Goal: Task Accomplishment & Management: Use online tool/utility

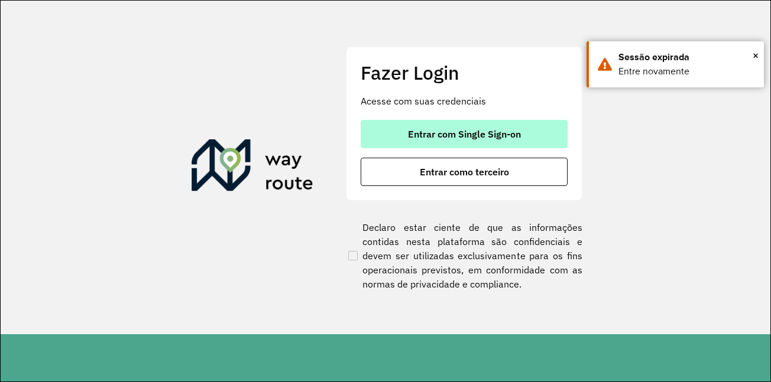
click at [473, 133] on span "Entrar com Single Sign-on" at bounding box center [464, 133] width 113 height 9
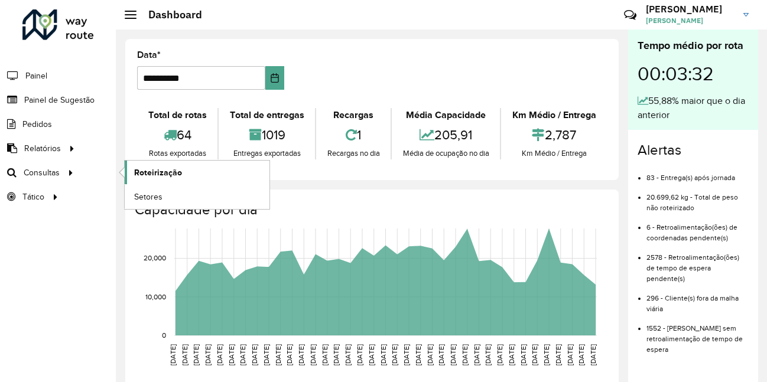
click at [159, 169] on span "Roteirização" at bounding box center [158, 173] width 48 height 12
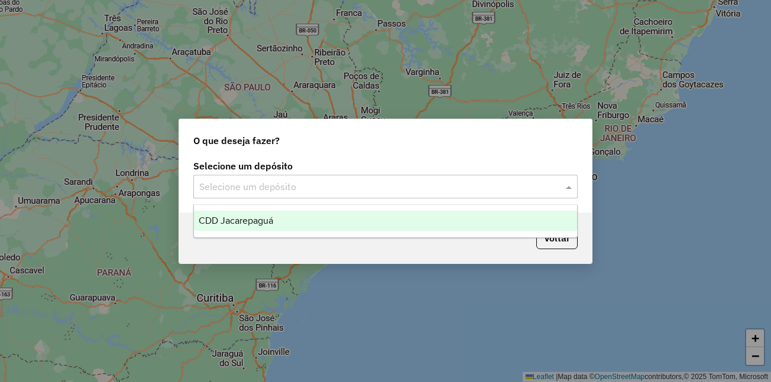
click at [309, 193] on input "text" at bounding box center [373, 187] width 349 height 14
click at [274, 214] on div "CDD Jacarepaguá" at bounding box center [385, 221] width 383 height 20
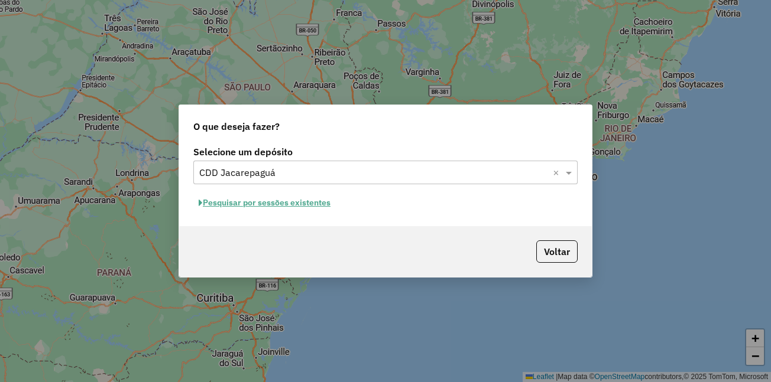
click at [306, 201] on button "Pesquisar por sessões existentes" at bounding box center [264, 203] width 142 height 18
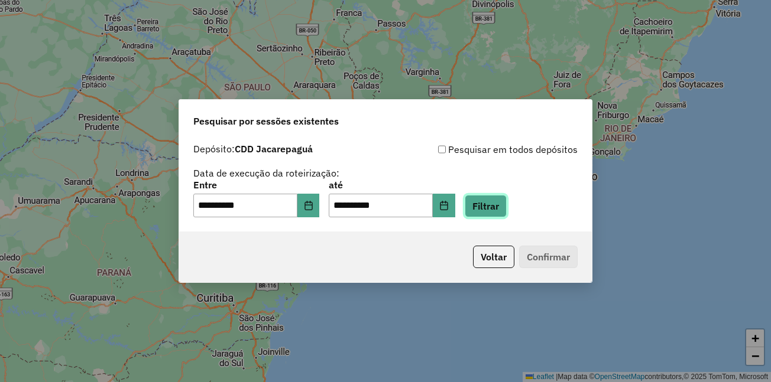
click at [502, 202] on button "Filtrar" at bounding box center [486, 206] width 42 height 22
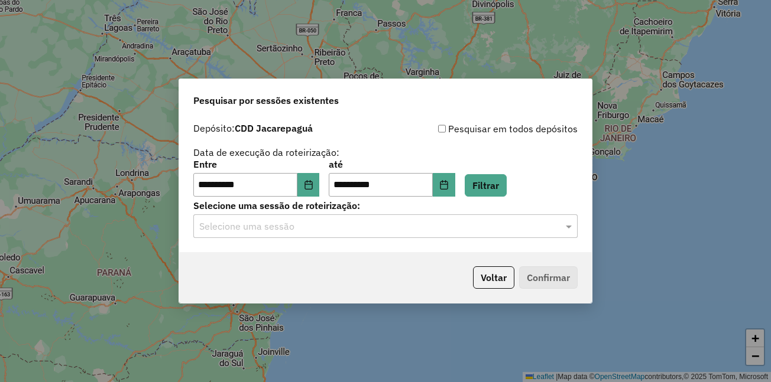
click at [397, 229] on input "text" at bounding box center [373, 227] width 349 height 14
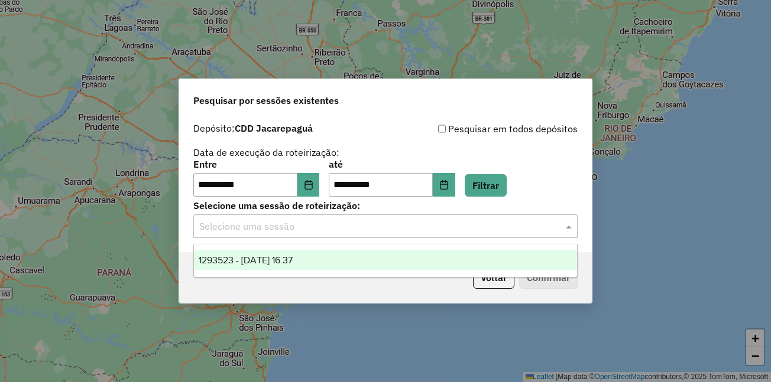
click at [287, 264] on span "1293523 - 13/10/2025 16:37" at bounding box center [246, 260] width 94 height 10
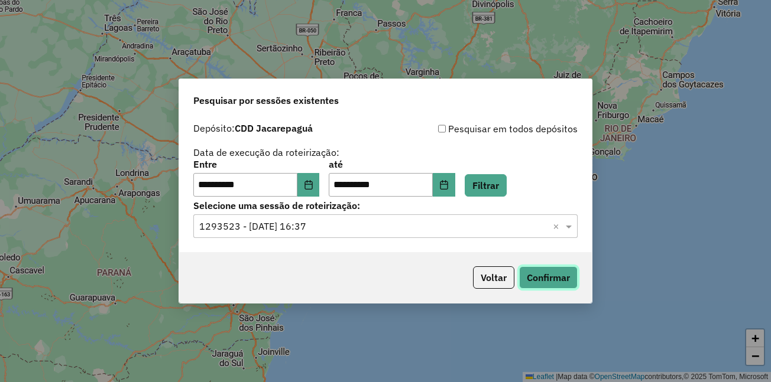
click at [541, 280] on button "Confirmar" at bounding box center [548, 278] width 59 height 22
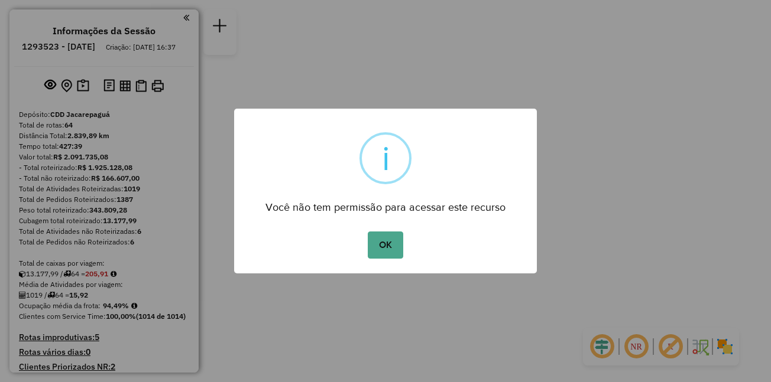
click at [368, 232] on button "OK" at bounding box center [385, 245] width 35 height 27
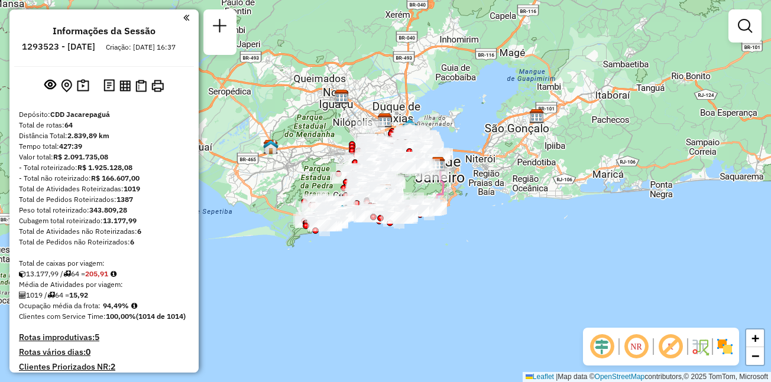
scroll to position [2325, 0]
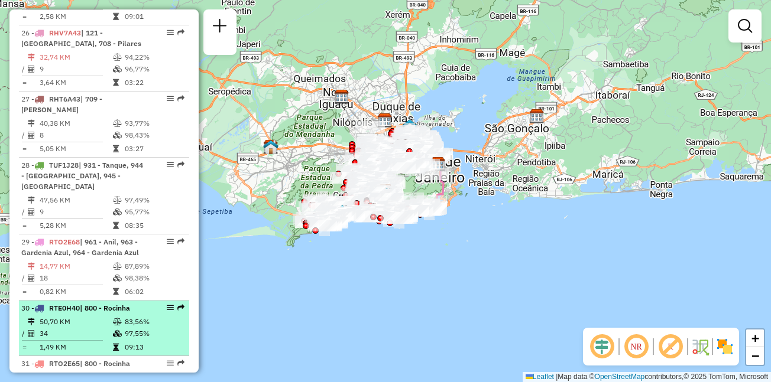
click at [79, 301] on li "30 - RTE0H40 | 800 - Rocinha 50,70 KM 83,56% / 34 97,55% = 1,49 KM 09:13" at bounding box center [104, 329] width 170 height 56
select select "**********"
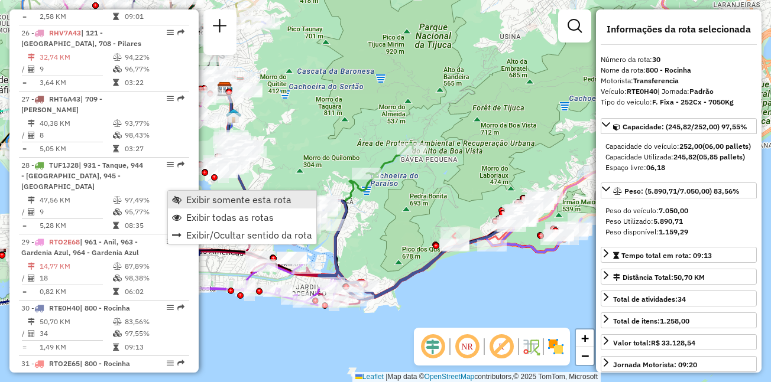
click at [223, 198] on span "Exibir somente esta rota" at bounding box center [238, 199] width 105 height 9
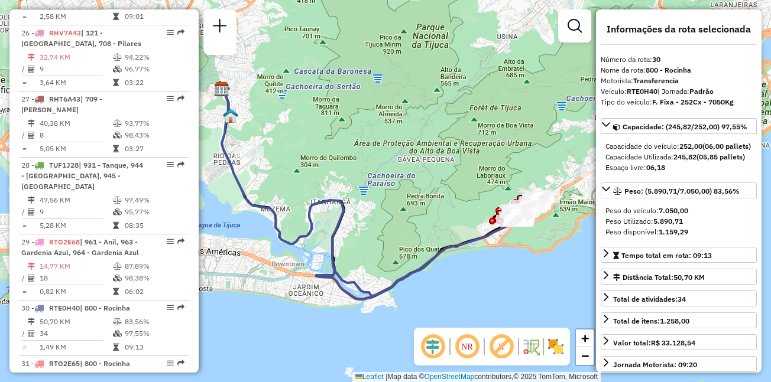
drag, startPoint x: 478, startPoint y: 203, endPoint x: 411, endPoint y: 203, distance: 67.4
click at [411, 203] on div "Janela de atendimento Grade de atendimento Capacidade Transportadoras Veículos …" at bounding box center [385, 191] width 771 height 382
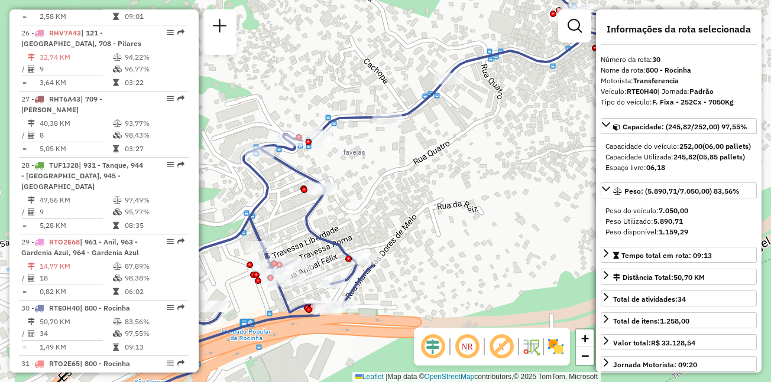
drag, startPoint x: 423, startPoint y: 210, endPoint x: 509, endPoint y: 185, distance: 89.8
click at [509, 185] on div "Janela de atendimento Grade de atendimento Capacidade Transportadoras Veículos …" at bounding box center [385, 191] width 771 height 382
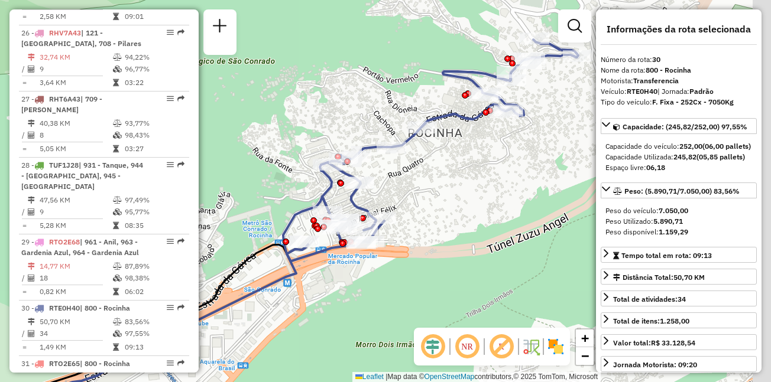
drag, startPoint x: 456, startPoint y: 157, endPoint x: 435, endPoint y: 161, distance: 21.7
click at [435, 161] on div "Janela de atendimento Grade de atendimento Capacidade Transportadoras Veículos …" at bounding box center [385, 191] width 771 height 382
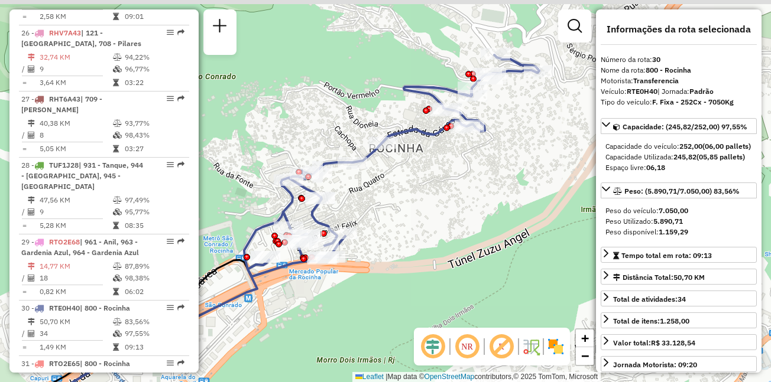
drag, startPoint x: 543, startPoint y: 141, endPoint x: 499, endPoint y: 160, distance: 47.9
click at [499, 160] on div "Janela de atendimento Grade de atendimento Capacidade Transportadoras Veículos …" at bounding box center [385, 191] width 771 height 382
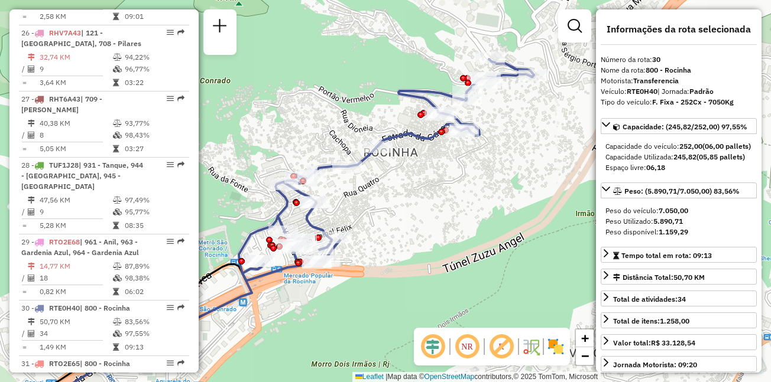
scroll to position [3527, 0]
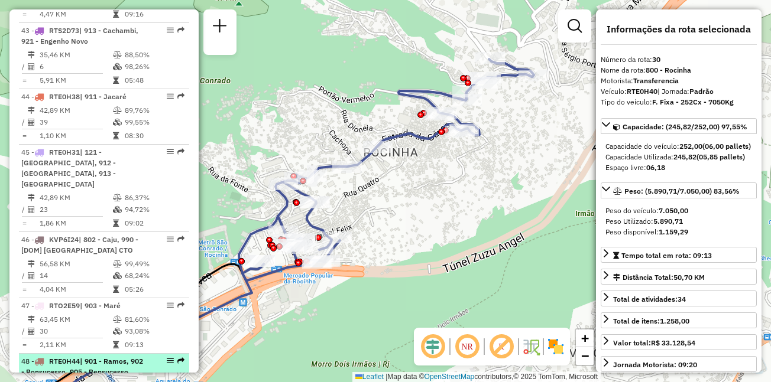
click at [126, 357] on span "| 901 - Ramos, 902 - Bonsucesso, 905 - Bonsucesso" at bounding box center [82, 367] width 122 height 20
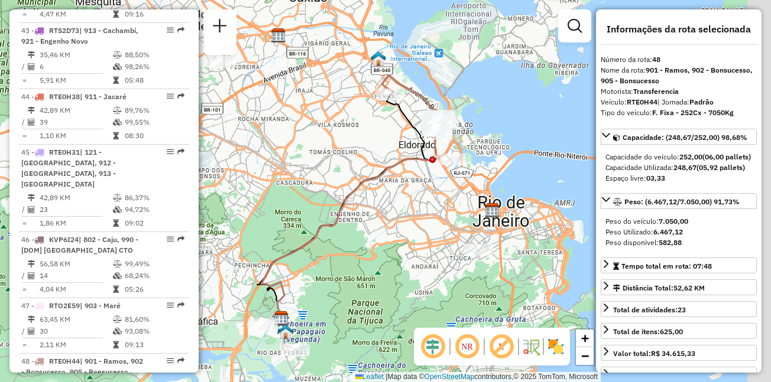
drag, startPoint x: 456, startPoint y: 128, endPoint x: 405, endPoint y: 140, distance: 51.6
click at [421, 136] on div at bounding box center [436, 130] width 30 height 12
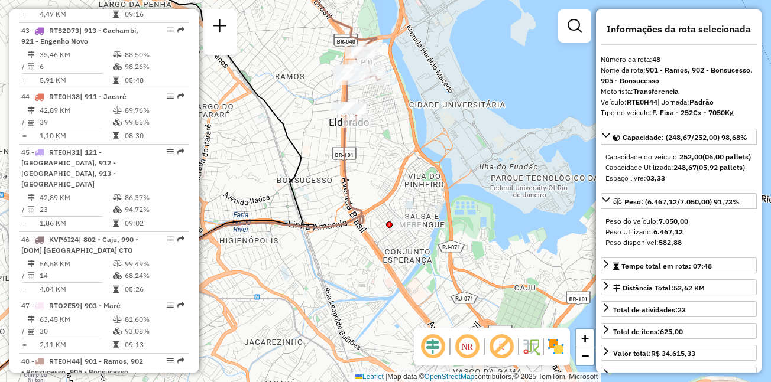
scroll to position [3329, 0]
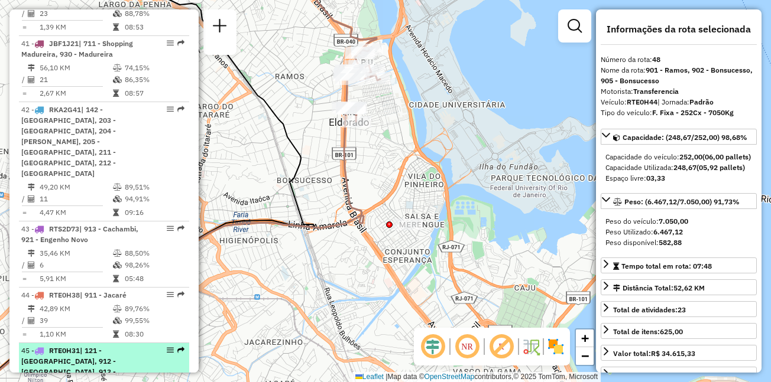
click at [88, 346] on span "| 121 - [GEOGRAPHIC_DATA], 912 - [GEOGRAPHIC_DATA], 913 - [GEOGRAPHIC_DATA]" at bounding box center [68, 366] width 95 height 41
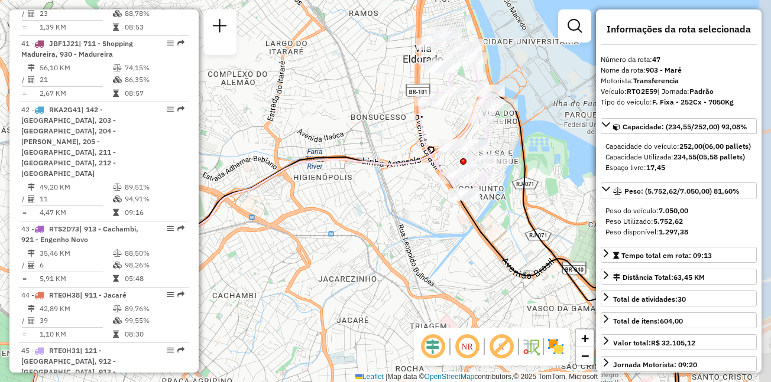
drag, startPoint x: 443, startPoint y: 108, endPoint x: 395, endPoint y: 112, distance: 47.4
click at [395, 112] on div "Janela de atendimento Grade de atendimento Capacidade Transportadoras Veículos …" at bounding box center [385, 191] width 771 height 382
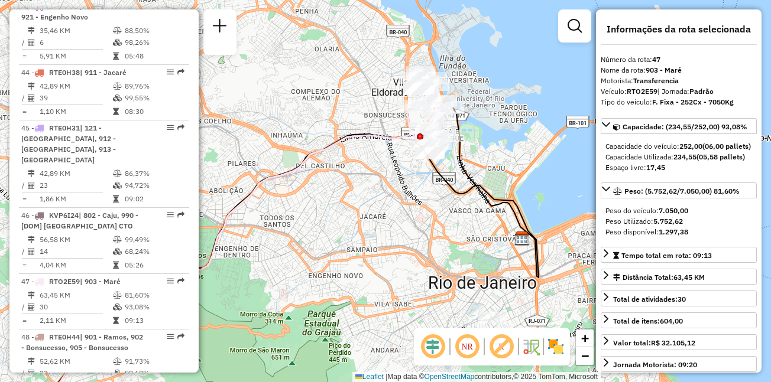
scroll to position [4012, 0]
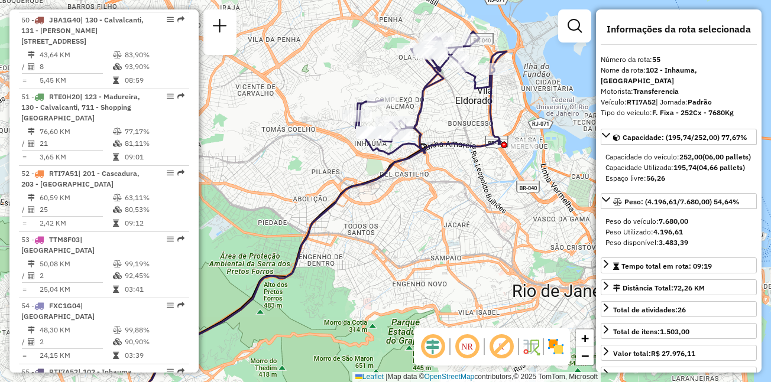
drag, startPoint x: 482, startPoint y: 76, endPoint x: 450, endPoint y: 162, distance: 91.2
click at [450, 154] on icon at bounding box center [431, 92] width 151 height 123
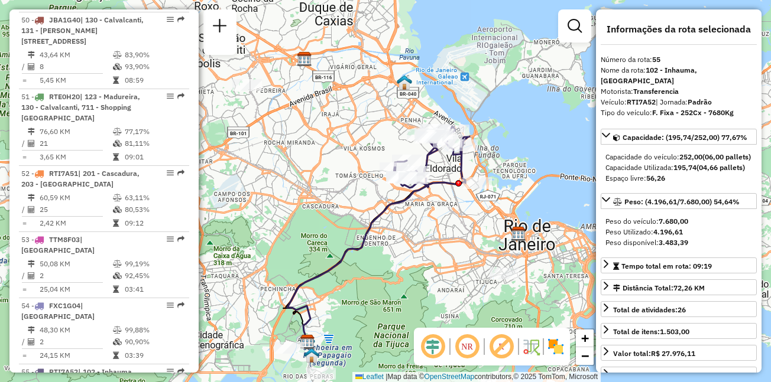
scroll to position [3594, 0]
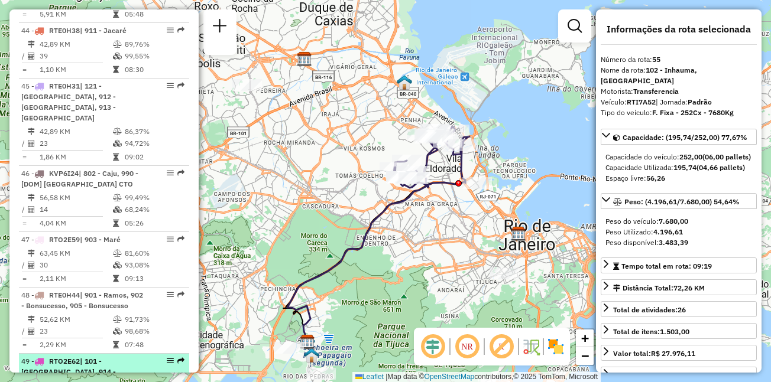
click at [77, 357] on span "| 101 - [GEOGRAPHIC_DATA], 914 - [GEOGRAPHIC_DATA]" at bounding box center [68, 372] width 95 height 30
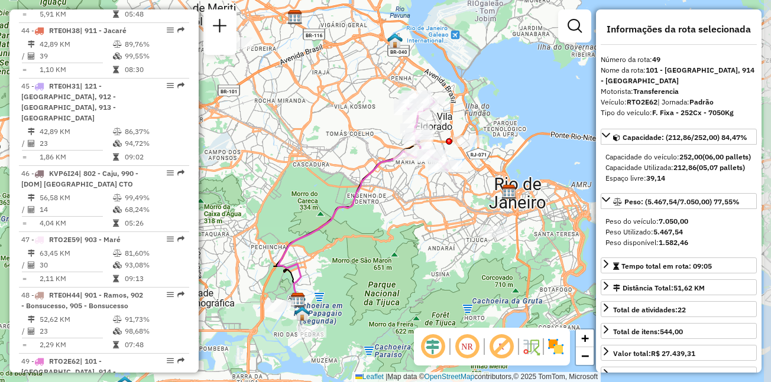
drag, startPoint x: 408, startPoint y: 108, endPoint x: 382, endPoint y: 118, distance: 28.6
click at [382, 118] on div "Janela de atendimento Grade de atendimento Capacidade Transportadoras Veículos …" at bounding box center [385, 191] width 771 height 382
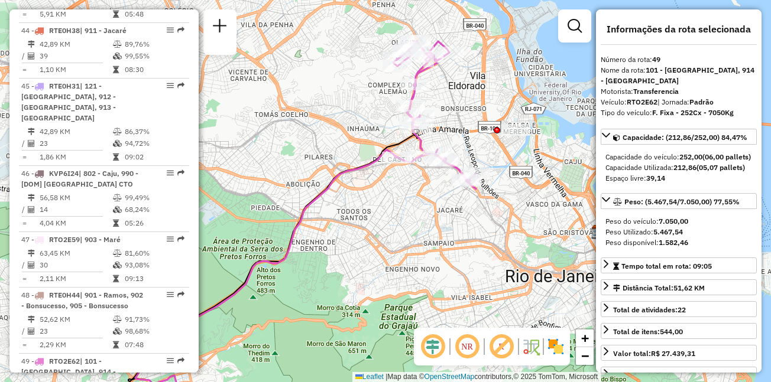
drag, startPoint x: 378, startPoint y: 133, endPoint x: 345, endPoint y: 122, distance: 34.9
click at [345, 122] on div "Janela de atendimento Grade de atendimento Capacidade Transportadoras Veículos …" at bounding box center [385, 191] width 771 height 382
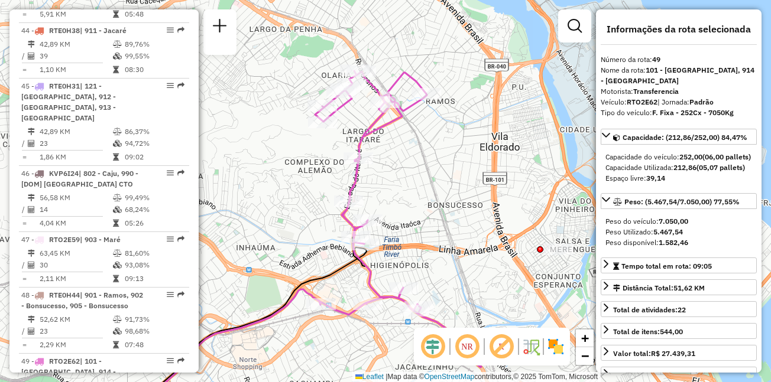
drag, startPoint x: 424, startPoint y: 73, endPoint x: 426, endPoint y: 157, distance: 84.5
click at [426, 157] on div "Janela de atendimento Grade de atendimento Capacidade Transportadoras Veículos …" at bounding box center [385, 191] width 771 height 382
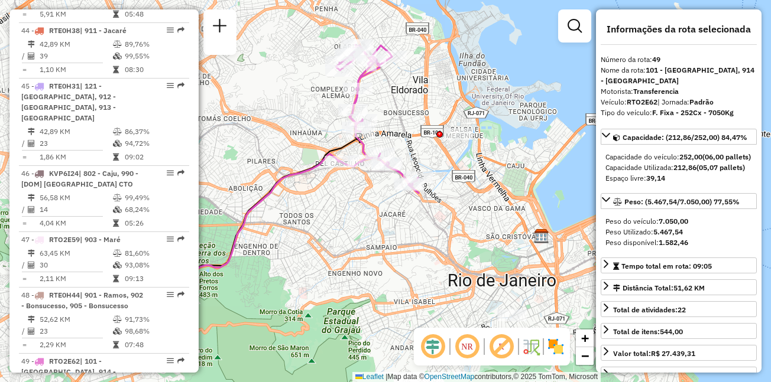
drag, startPoint x: 425, startPoint y: 183, endPoint x: 392, endPoint y: 94, distance: 94.6
click at [392, 94] on div "Janela de atendimento Grade de atendimento Capacidade Transportadoras Veículos …" at bounding box center [385, 191] width 771 height 382
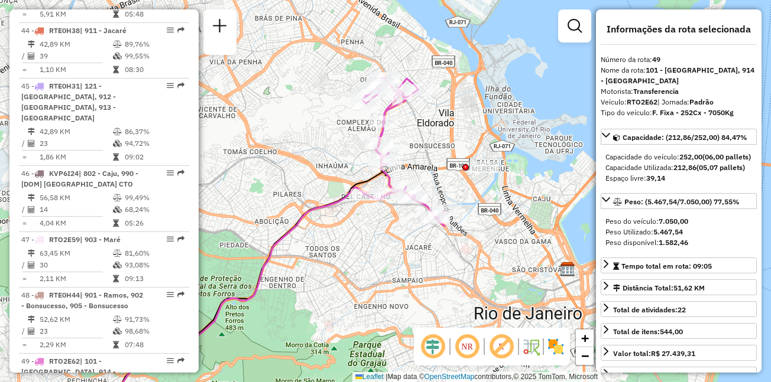
drag, startPoint x: 397, startPoint y: 110, endPoint x: 422, endPoint y: 143, distance: 41.4
click at [422, 143] on div "Janela de atendimento Grade de atendimento Capacidade Transportadoras Veículos …" at bounding box center [385, 191] width 771 height 382
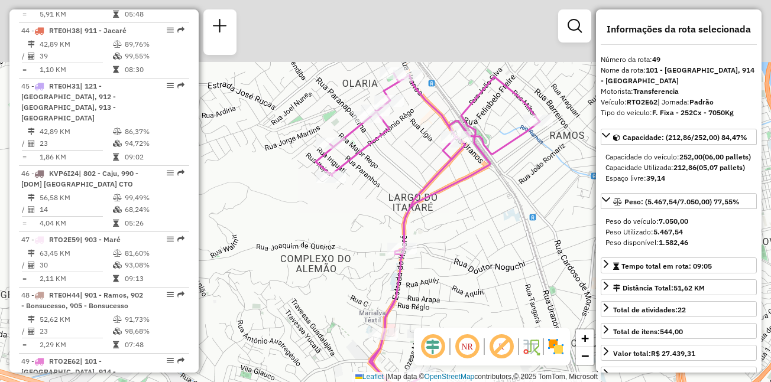
drag, startPoint x: 358, startPoint y: 92, endPoint x: 397, endPoint y: 177, distance: 93.9
click at [397, 177] on div "Janela de atendimento Grade de atendimento Capacidade Transportadoras Veículos …" at bounding box center [385, 191] width 771 height 382
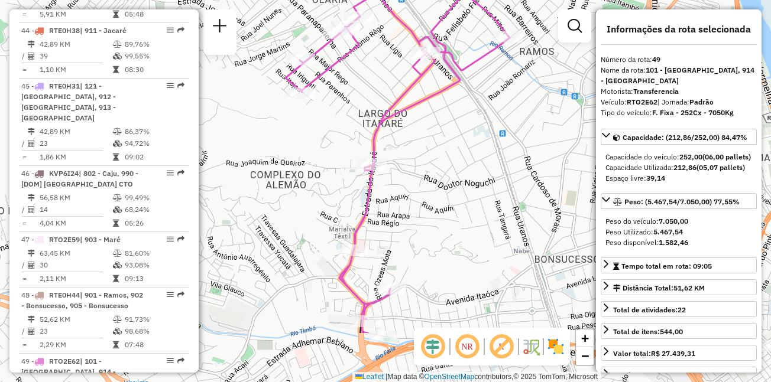
drag, startPoint x: 467, startPoint y: 157, endPoint x: 435, endPoint y: 70, distance: 92.5
click at [435, 70] on icon at bounding box center [397, 161] width 224 height 344
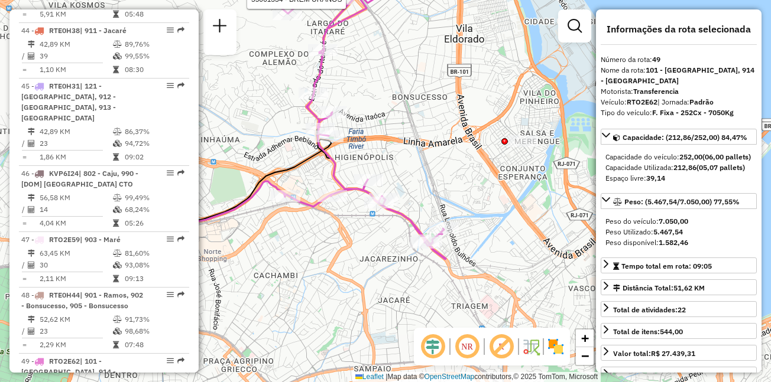
drag, startPoint x: 409, startPoint y: 223, endPoint x: 336, endPoint y: 86, distance: 155.5
click at [336, 86] on div "Rota 49 - Placa RTO2E62 55061334 - BREM URANOS Rota 49 - Placa RTO2E62 55061334…" at bounding box center [385, 191] width 771 height 382
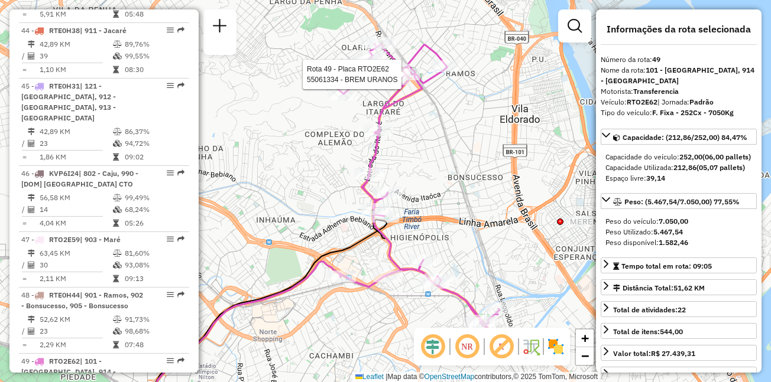
drag, startPoint x: 389, startPoint y: 80, endPoint x: 450, endPoint y: 167, distance: 106.6
click at [450, 167] on div "Rota 49 - Placa RTO2E62 55061334 - BREM URANOS Rota 49 - Placa RTO2E62 55061334…" at bounding box center [385, 191] width 771 height 382
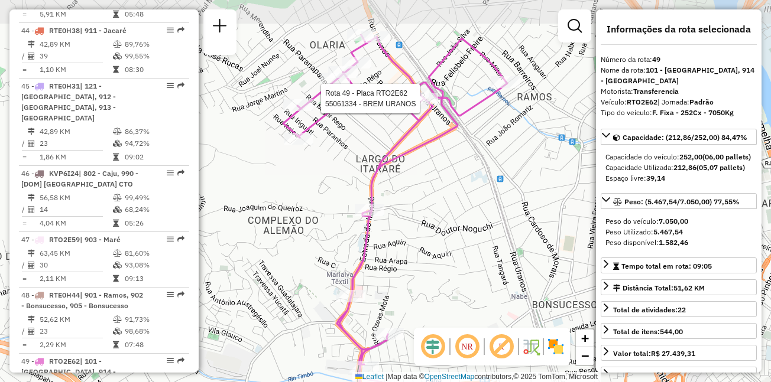
drag, startPoint x: 402, startPoint y: 131, endPoint x: 407, endPoint y: 196, distance: 65.8
click at [407, 196] on div "Rota 49 - Placa RTO2E62 55061334 - BREM URANOS Rota 49 - Placa RTO2E62 55061334…" at bounding box center [385, 191] width 771 height 382
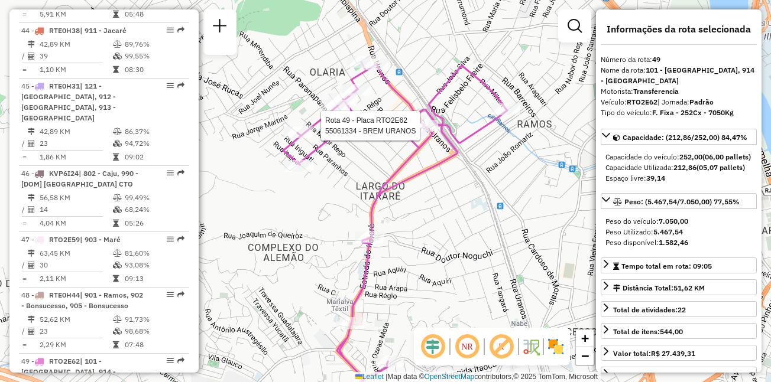
drag, startPoint x: 443, startPoint y: 137, endPoint x: 444, endPoint y: 167, distance: 29.6
click at [444, 167] on icon at bounding box center [395, 254] width 224 height 385
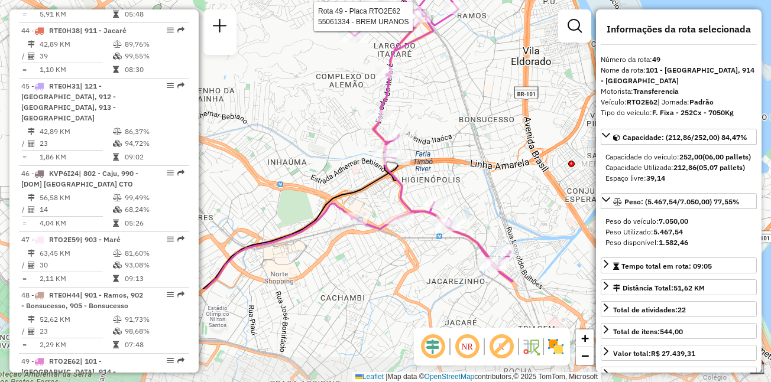
drag, startPoint x: 451, startPoint y: 229, endPoint x: 434, endPoint y: 102, distance: 128.8
click at [434, 102] on div "Rota 49 - Placa RTO2E62 55061334 - BREM URANOS Rota 49 - Placa RTO2E62 55061334…" at bounding box center [385, 191] width 771 height 382
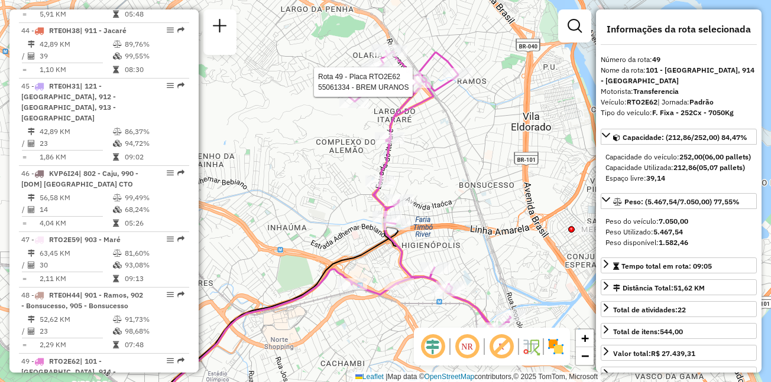
drag, startPoint x: 454, startPoint y: 109, endPoint x: 454, endPoint y: 181, distance: 72.1
click at [454, 181] on div "Rota 49 - Placa RTO2E62 55061334 - BREM URANOS Rota 49 - Placa RTO2E62 55061334…" at bounding box center [385, 191] width 771 height 382
